Goal: Information Seeking & Learning: Learn about a topic

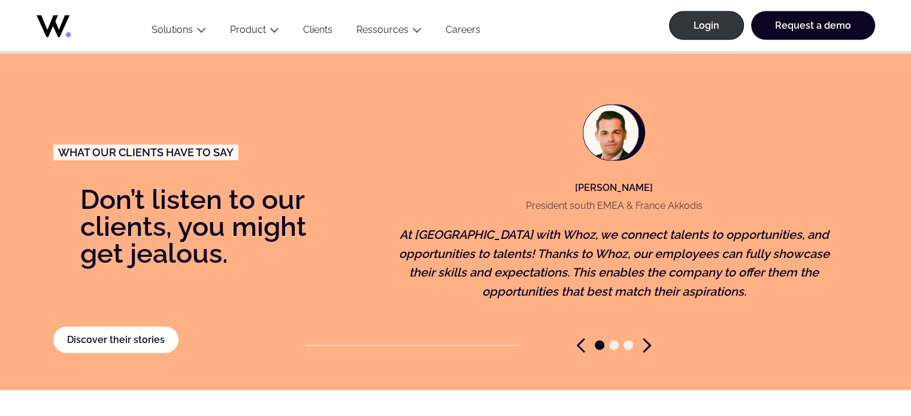
scroll to position [2551, 0]
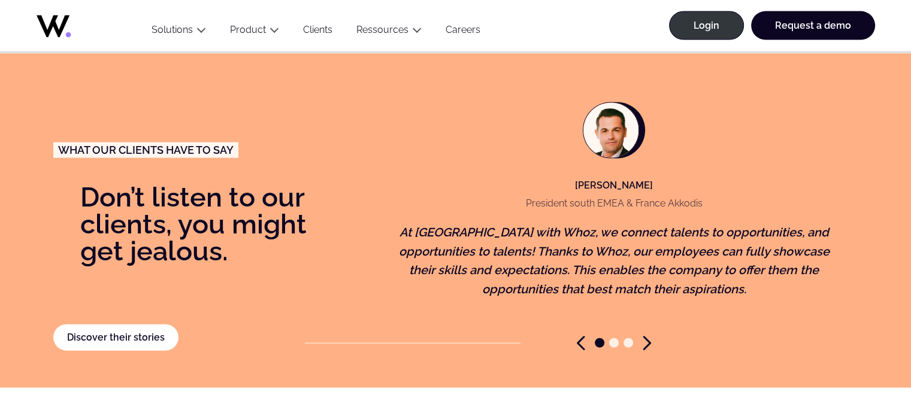
click at [647, 336] on icon "Next slide" at bounding box center [647, 343] width 8 height 15
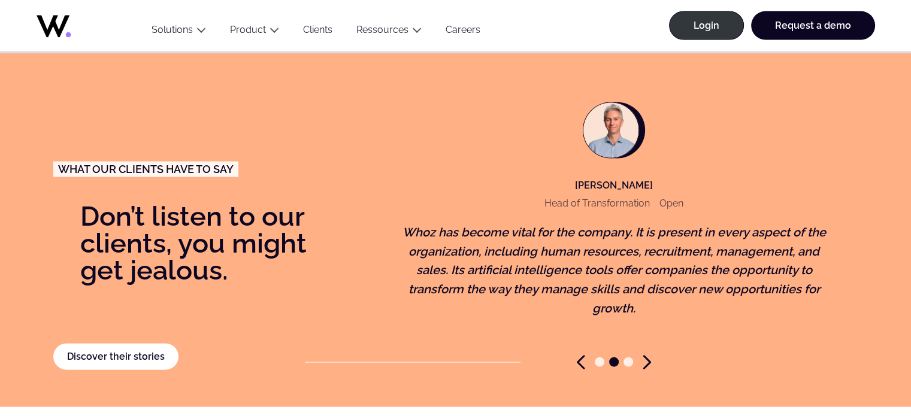
click at [630, 358] on span "Go to slide 3" at bounding box center [628, 363] width 10 height 10
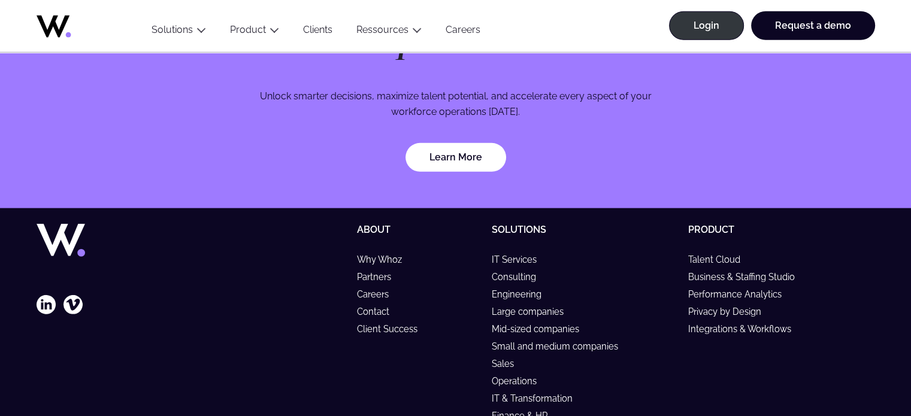
scroll to position [3622, 0]
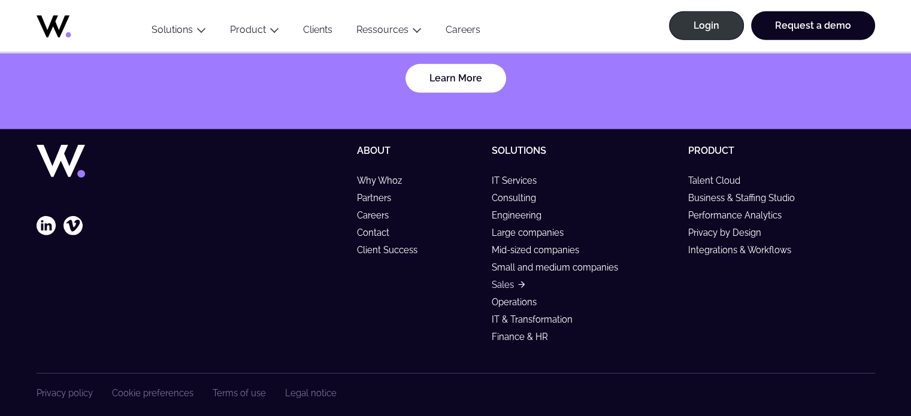
click at [508, 280] on link "Sales" at bounding box center [508, 285] width 33 height 10
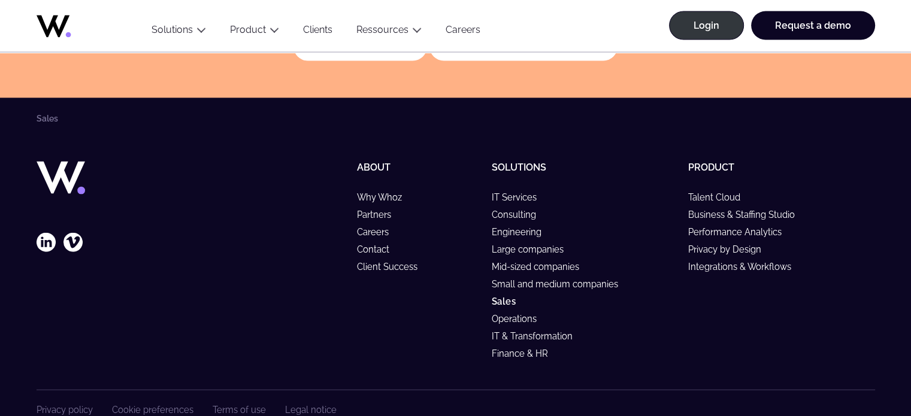
scroll to position [2615, 0]
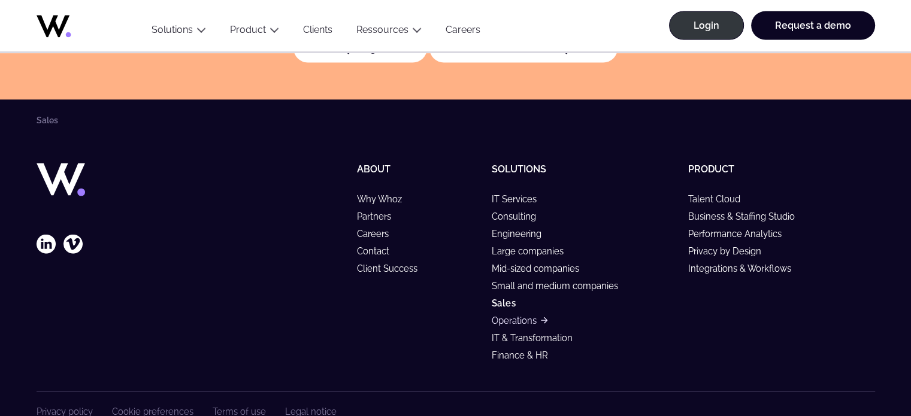
click at [504, 316] on link "Operations" at bounding box center [520, 321] width 56 height 10
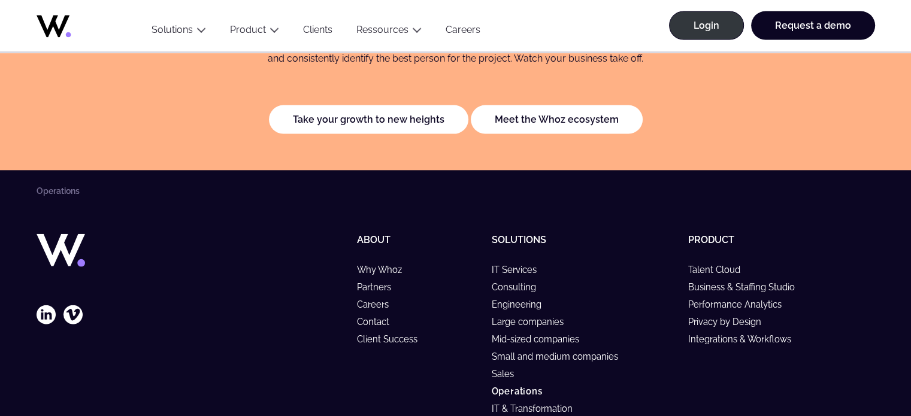
scroll to position [2693, 0]
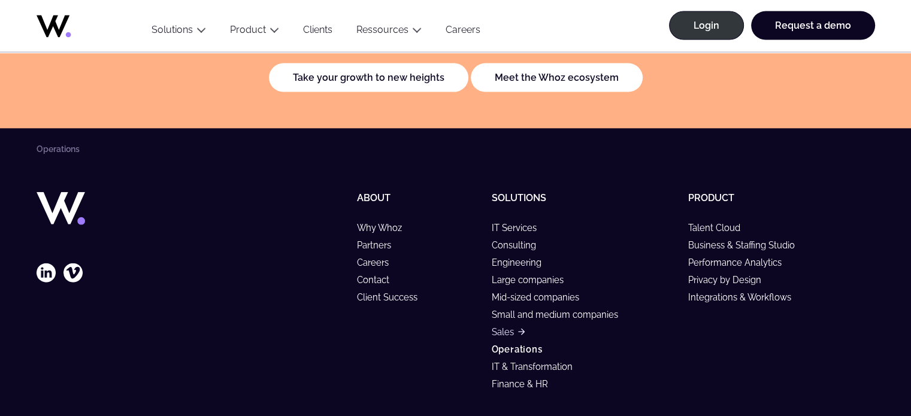
click at [503, 327] on link "Sales" at bounding box center [508, 332] width 33 height 10
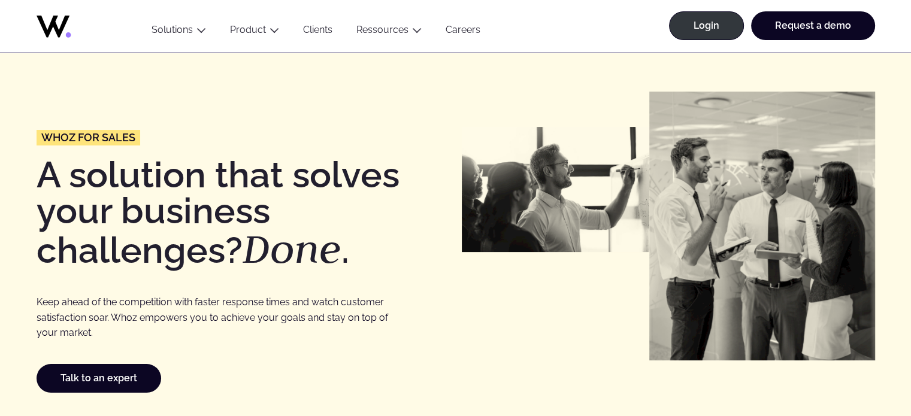
scroll to position [12, 0]
click at [317, 28] on link "Clients" at bounding box center [317, 32] width 53 height 16
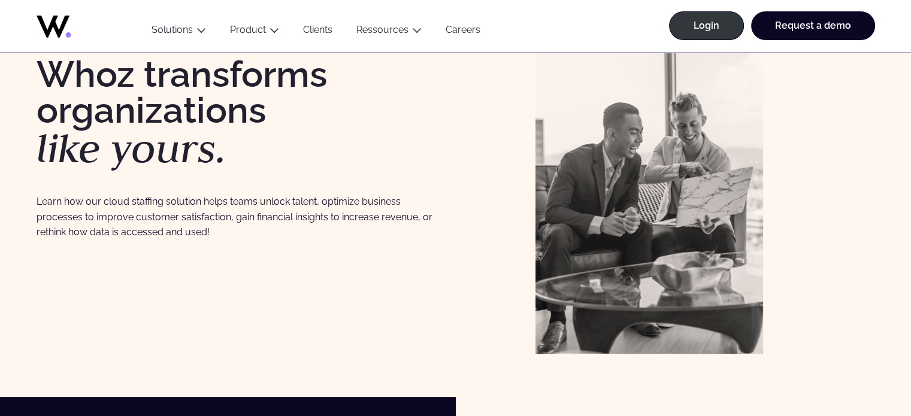
scroll to position [107, 0]
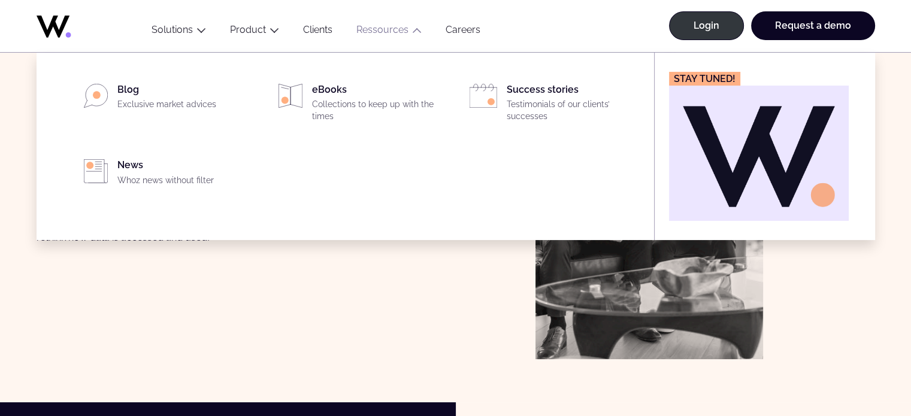
click at [363, 28] on link "Ressources" at bounding box center [382, 29] width 52 height 11
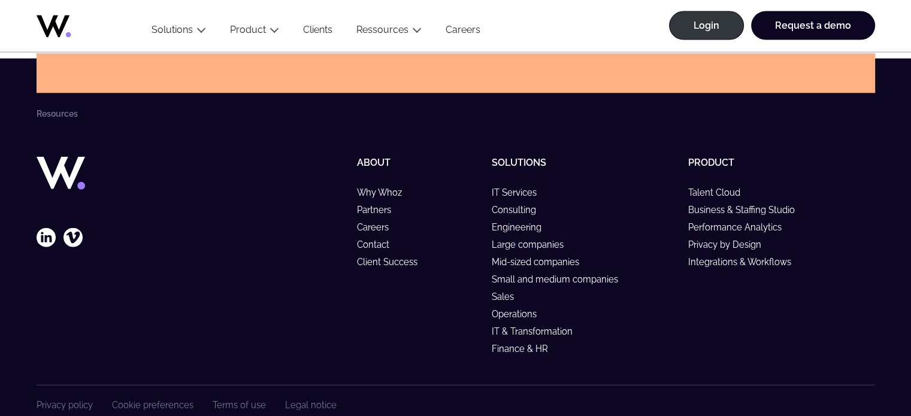
scroll to position [2766, 0]
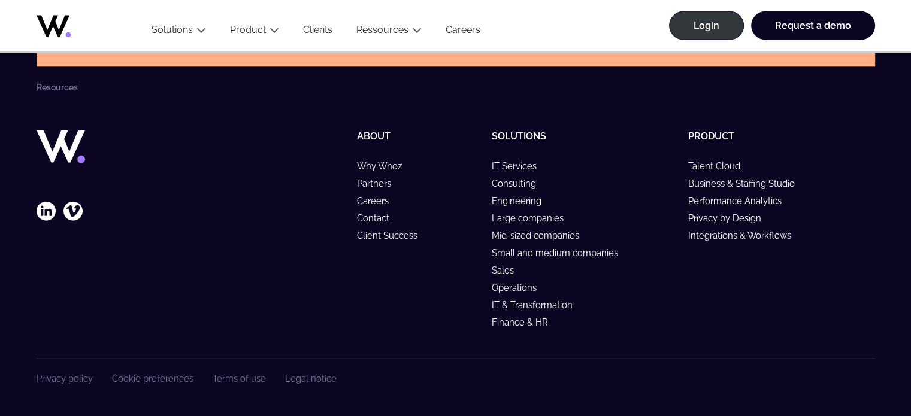
click at [463, 31] on link "Careers" at bounding box center [463, 32] width 59 height 16
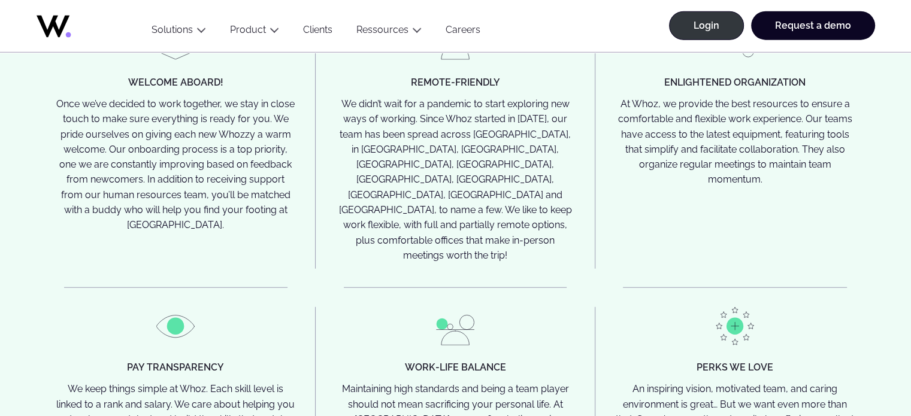
scroll to position [3026, 0]
click at [264, 228] on div "Welcome aboard! Once we’ve decided to work together, we stay in close touch to …" at bounding box center [456, 298] width 838 height 555
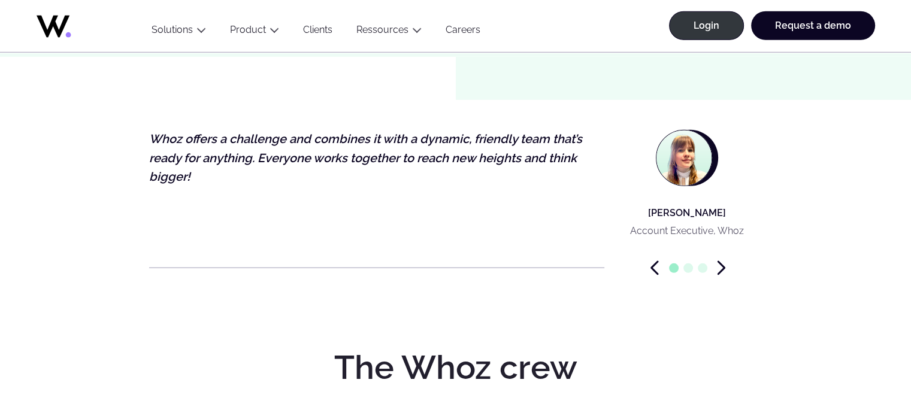
scroll to position [3608, 0]
click at [719, 261] on icon "Next slide" at bounding box center [721, 268] width 8 height 15
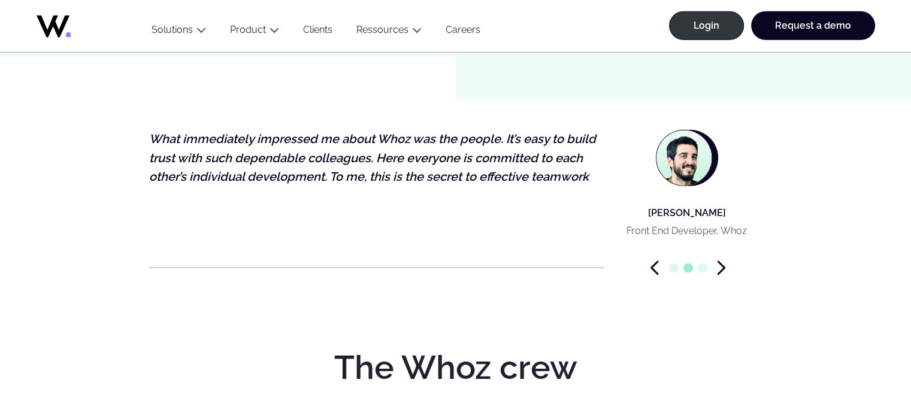
click at [719, 261] on icon "Next slide" at bounding box center [721, 268] width 8 height 15
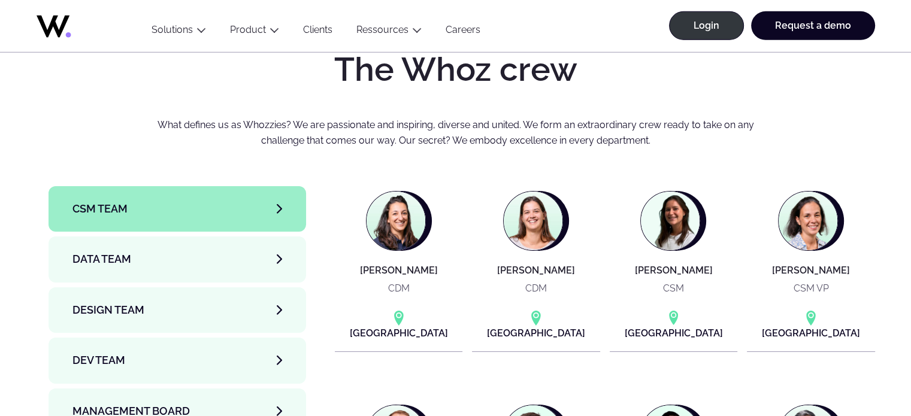
scroll to position [3900, 0]
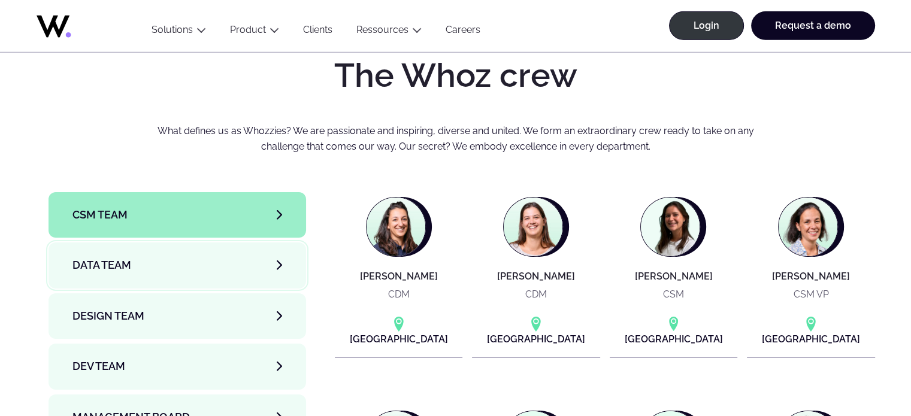
click at [120, 257] on span "Data team" at bounding box center [101, 265] width 59 height 17
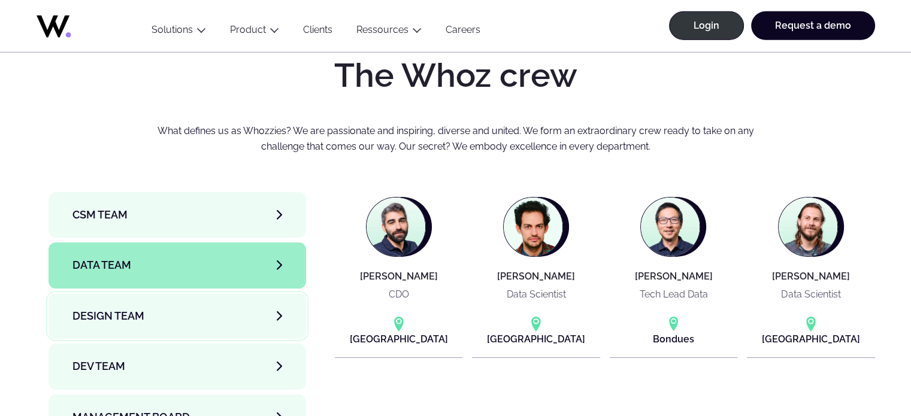
click at [98, 308] on span "Design team" at bounding box center [108, 316] width 72 height 17
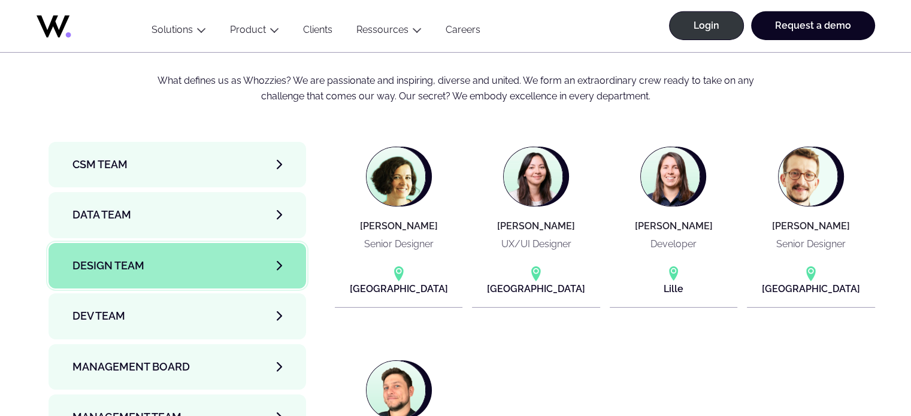
scroll to position [3950, 0]
click at [77, 308] on span "Dev team" at bounding box center [98, 316] width 53 height 17
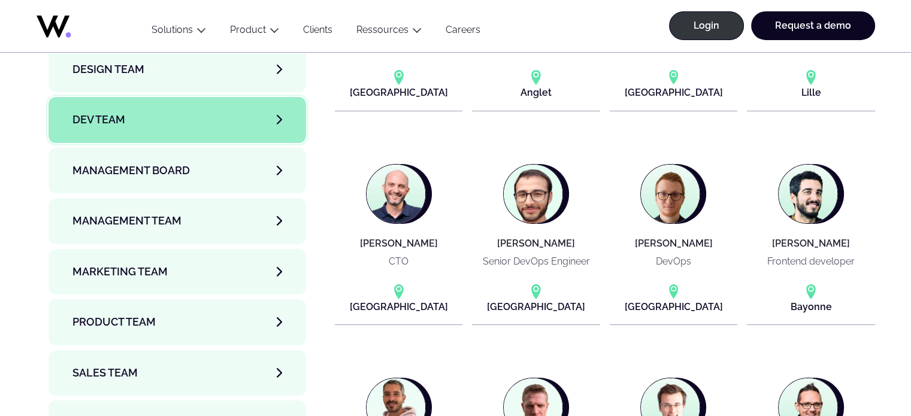
scroll to position [4145, 0]
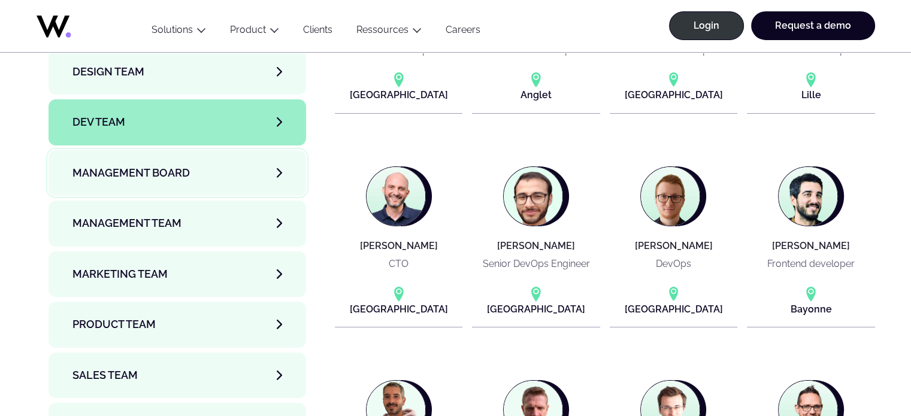
click at [89, 165] on span "Management Board" at bounding box center [130, 173] width 117 height 17
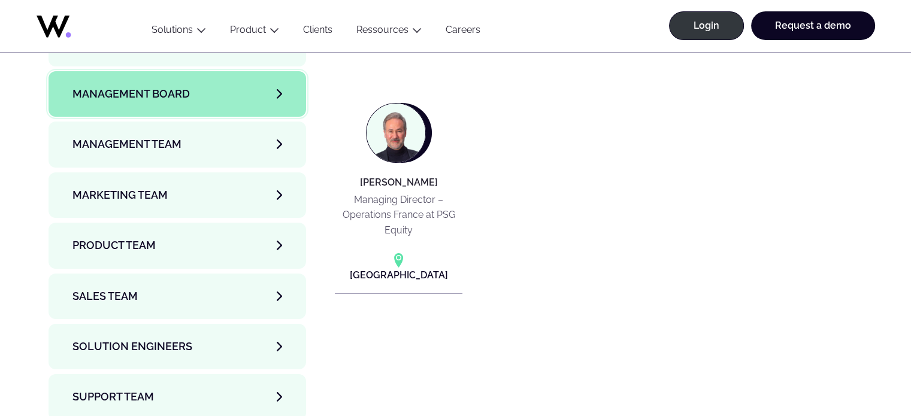
scroll to position [4089, 0]
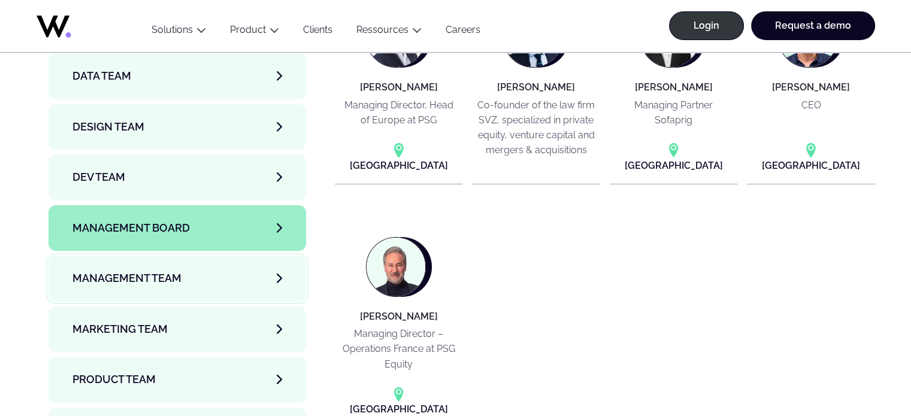
click at [115, 270] on span "Management Team" at bounding box center [126, 278] width 109 height 17
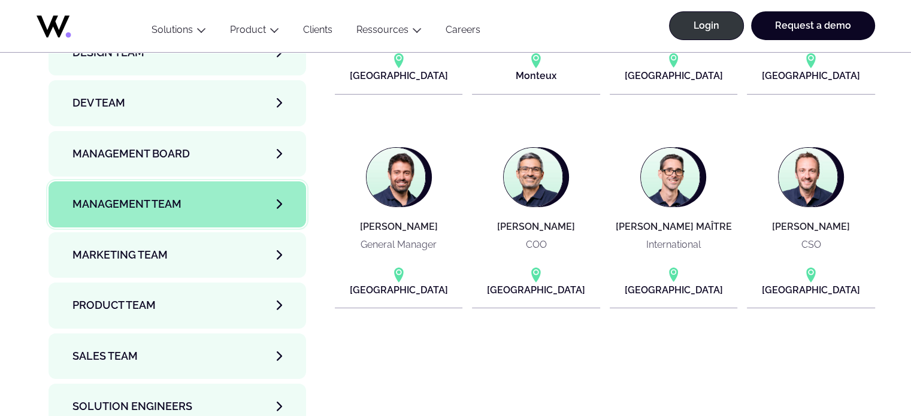
scroll to position [4171, 0]
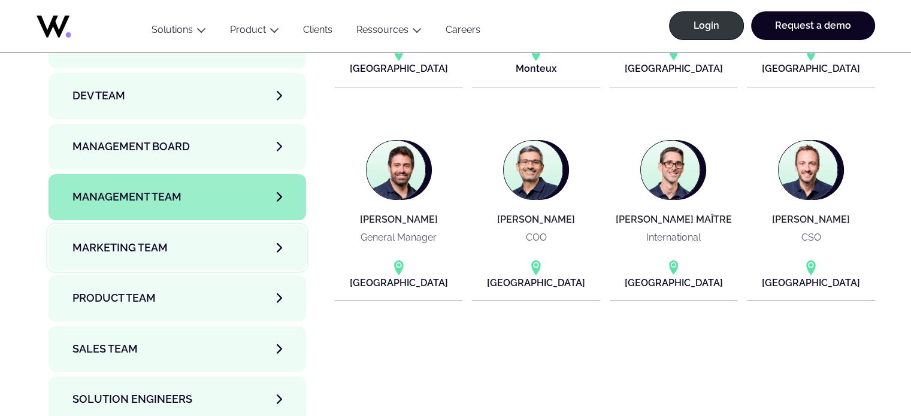
click at [104, 240] on span "Marketing Team" at bounding box center [119, 248] width 95 height 17
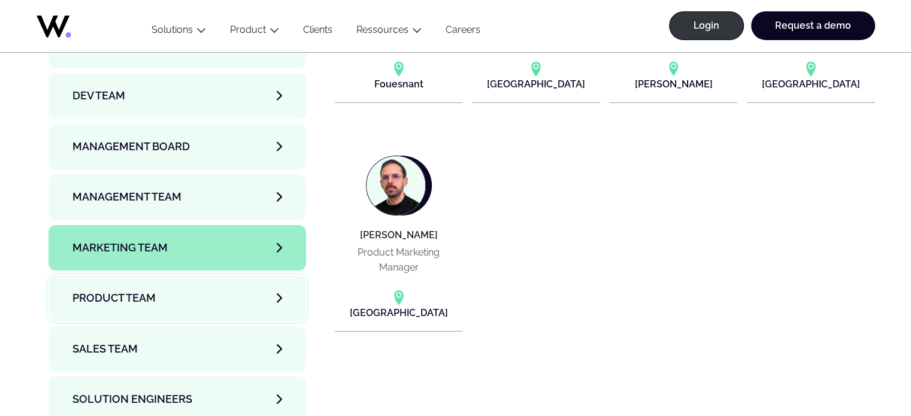
click at [98, 290] on span "Product team" at bounding box center [113, 298] width 83 height 17
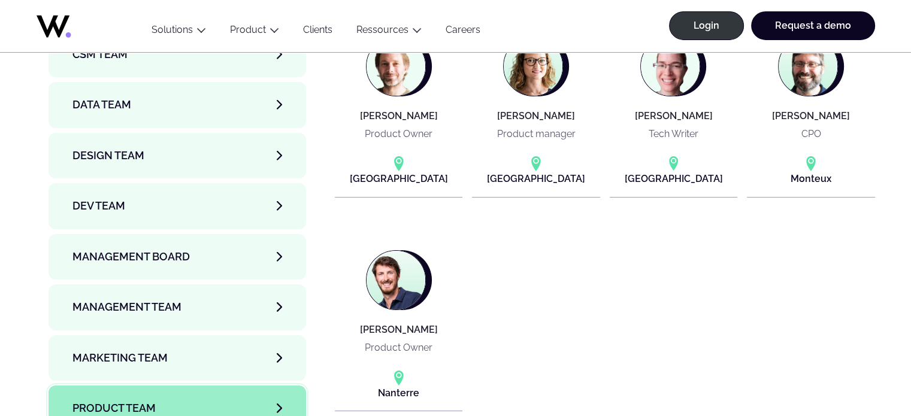
scroll to position [4060, 0]
click at [100, 350] on span "Marketing Team" at bounding box center [119, 358] width 95 height 17
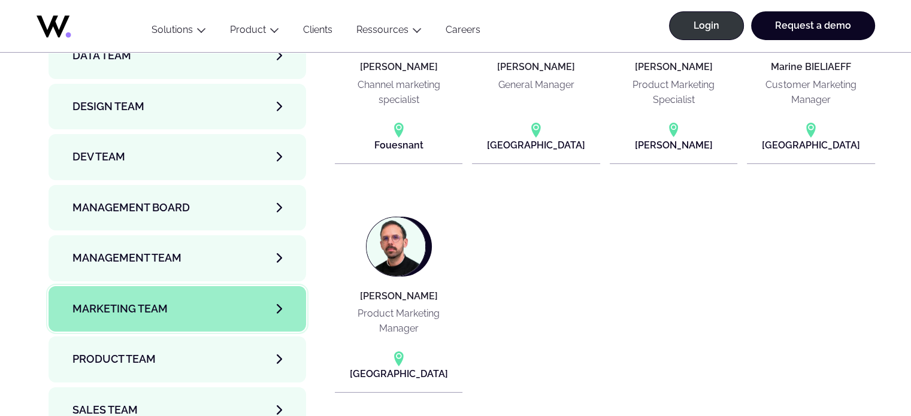
scroll to position [4121, 0]
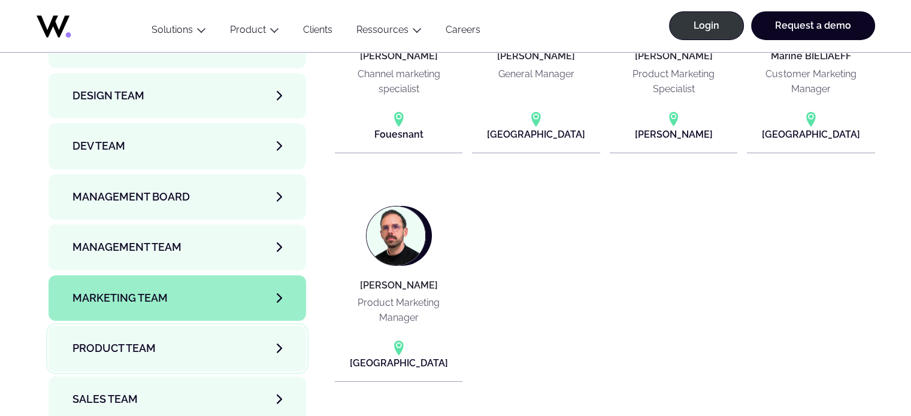
click at [129, 326] on link "Product team" at bounding box center [178, 349] width 258 height 46
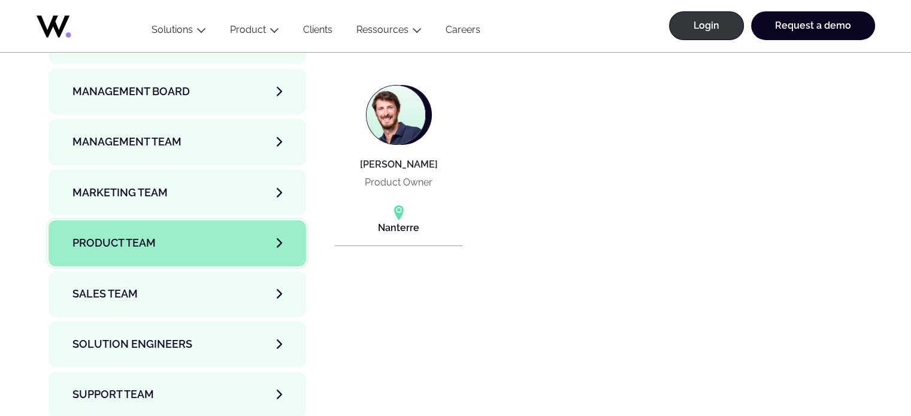
scroll to position [4228, 0]
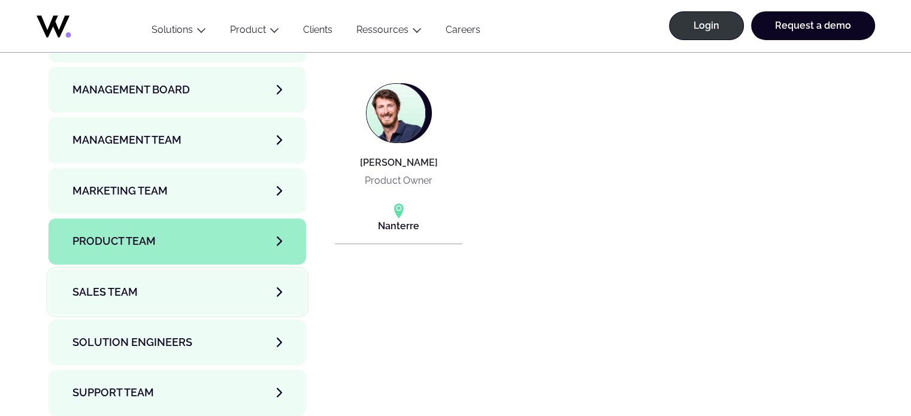
click at [115, 284] on span "Sales team" at bounding box center [104, 292] width 65 height 17
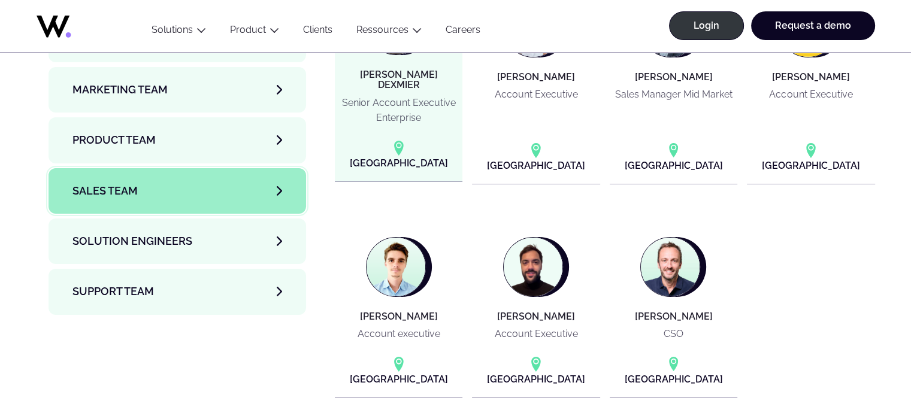
scroll to position [4328, 0]
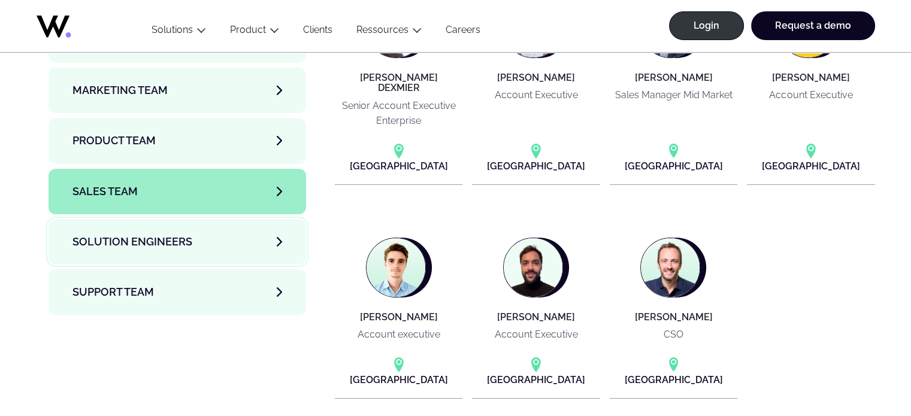
click at [182, 234] on span "Solution Engineers" at bounding box center [132, 242] width 120 height 17
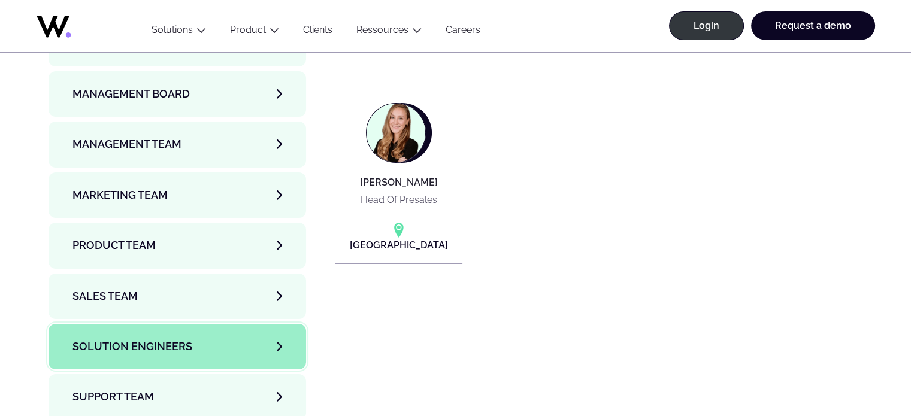
scroll to position [4225, 0]
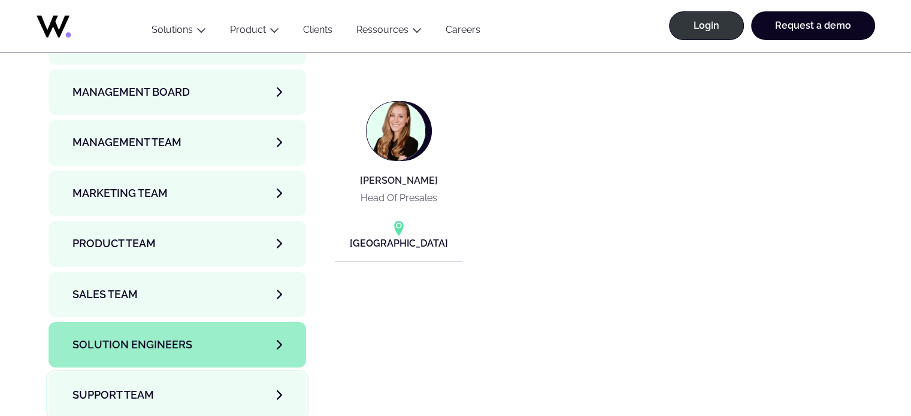
click at [95, 373] on link "Support team" at bounding box center [178, 396] width 258 height 46
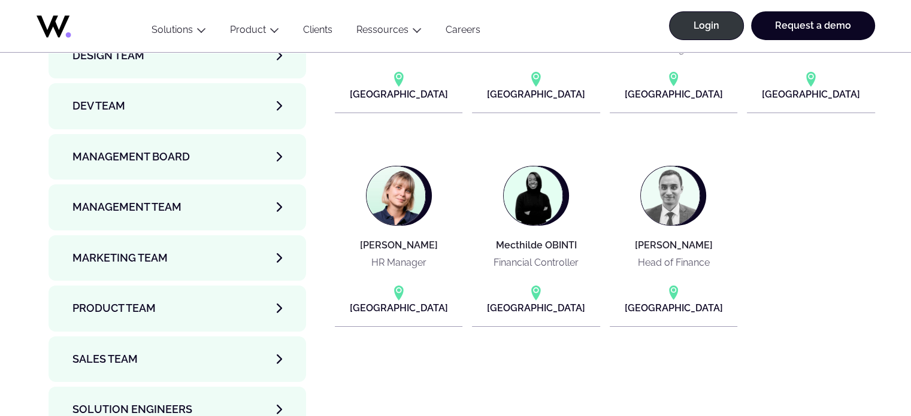
scroll to position [4160, 0]
click at [459, 33] on link "Careers" at bounding box center [463, 32] width 59 height 16
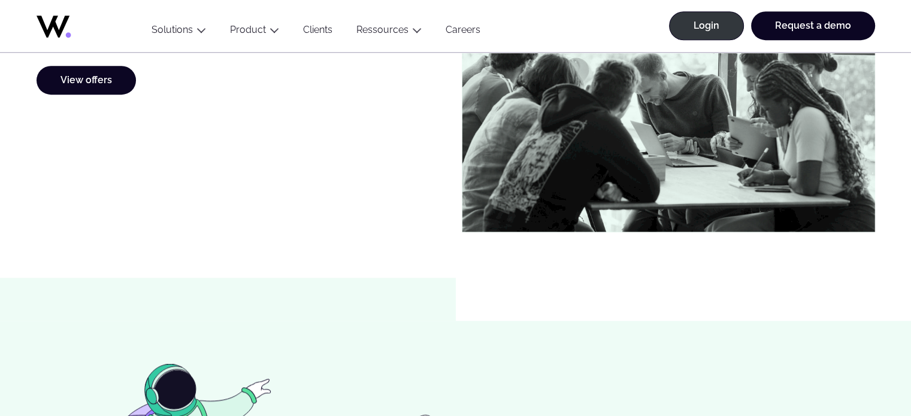
scroll to position [797, 0]
click at [84, 86] on link "View offers" at bounding box center [86, 80] width 99 height 29
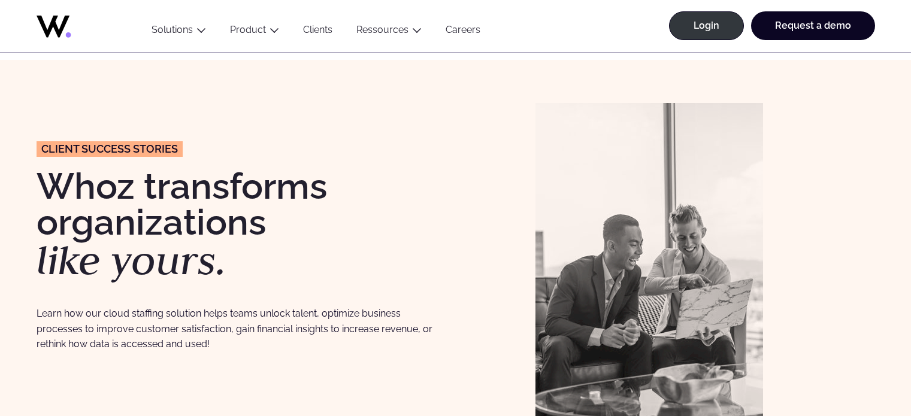
scroll to position [107, 0]
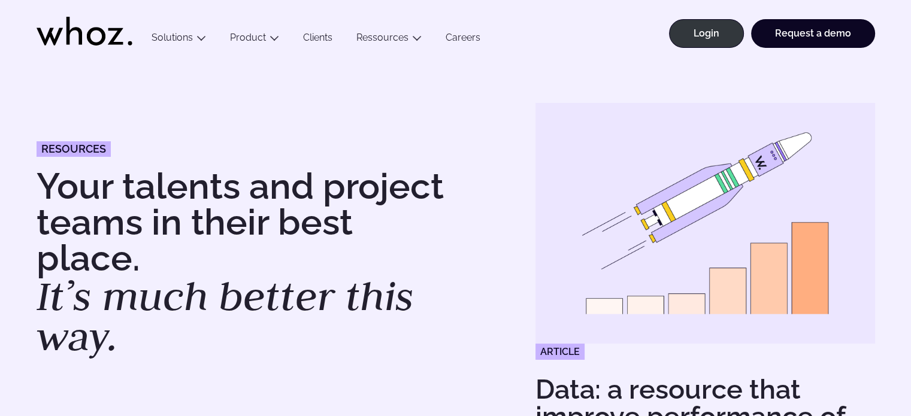
click at [463, 35] on link "Careers" at bounding box center [463, 40] width 59 height 16
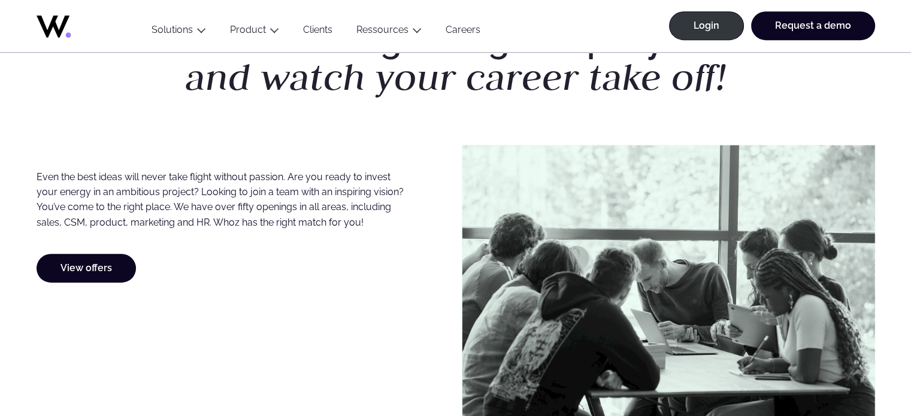
scroll to position [664, 0]
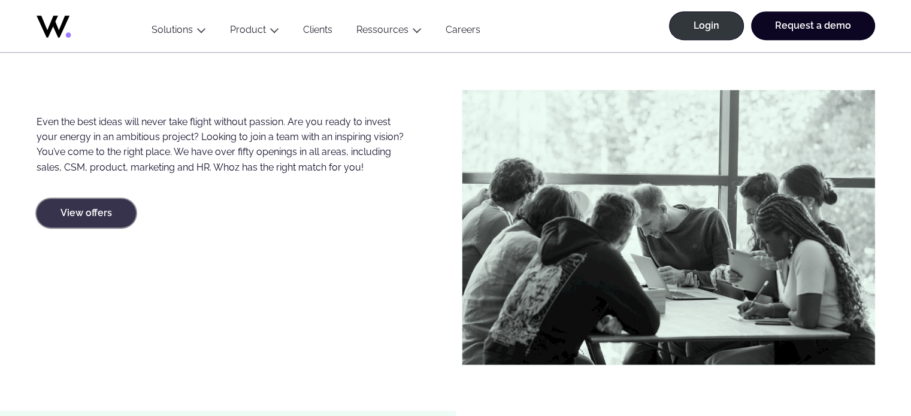
click at [53, 216] on link "View offers" at bounding box center [86, 213] width 99 height 29
